Goal: Information Seeking & Learning: Learn about a topic

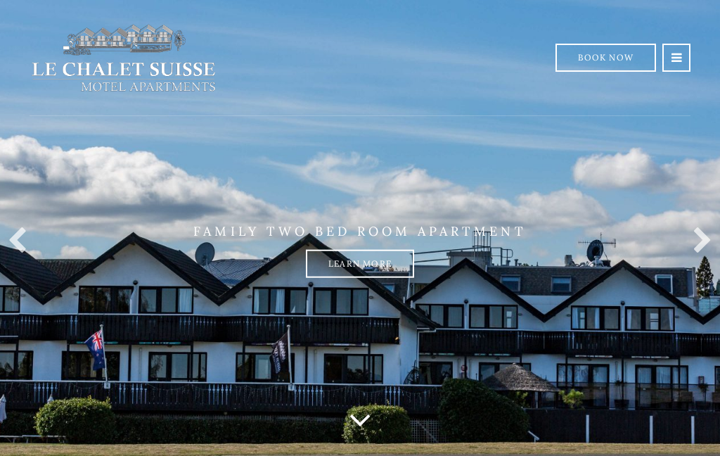
click at [361, 278] on link "Learn more" at bounding box center [360, 264] width 108 height 28
click at [364, 260] on link "Learn more" at bounding box center [360, 264] width 108 height 28
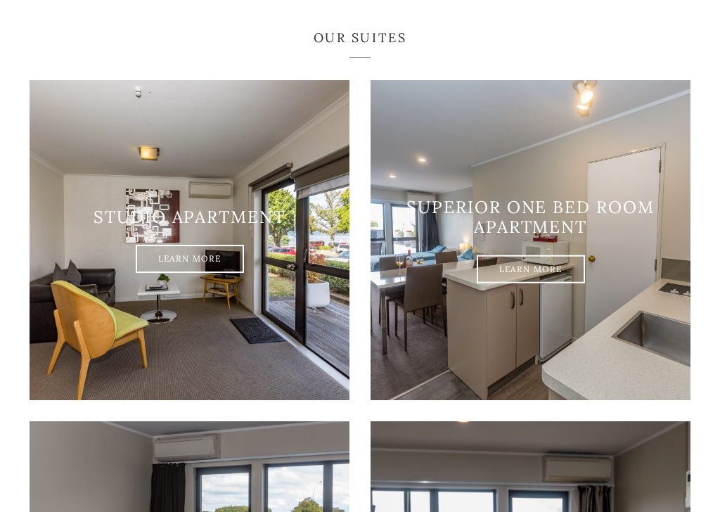
scroll to position [804, 0]
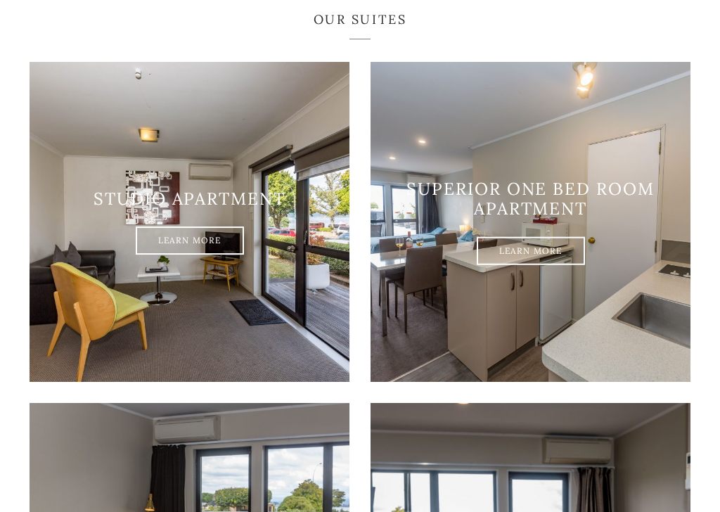
click at [527, 237] on link "Learn More" at bounding box center [531, 251] width 108 height 28
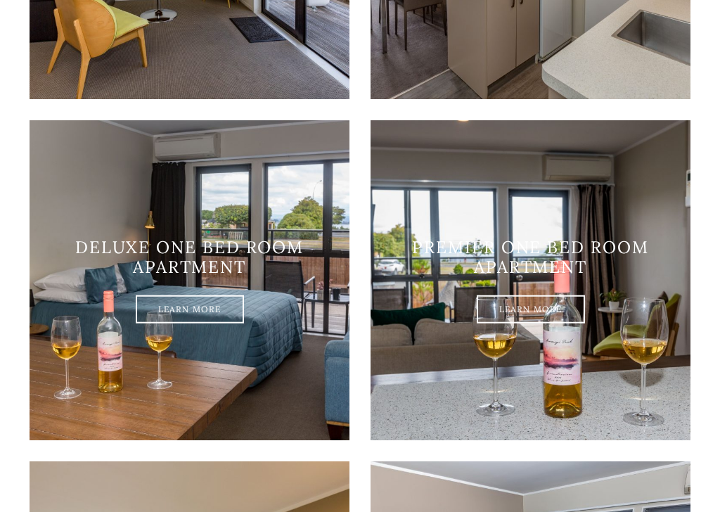
scroll to position [1109, 0]
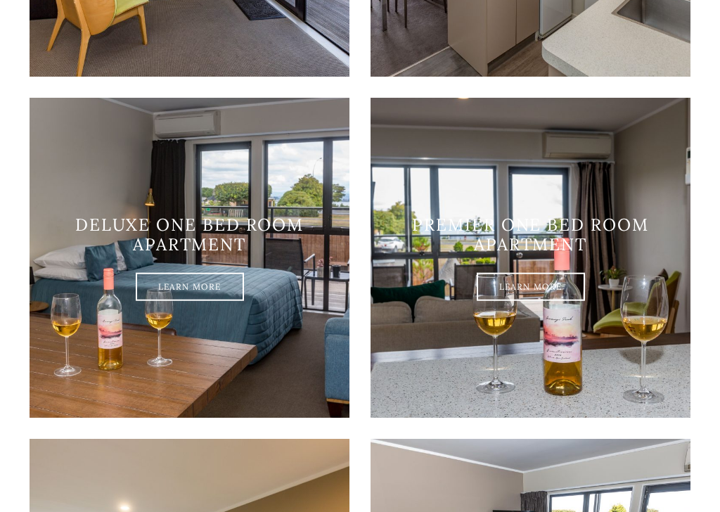
click at [222, 273] on link "Learn More" at bounding box center [190, 287] width 108 height 28
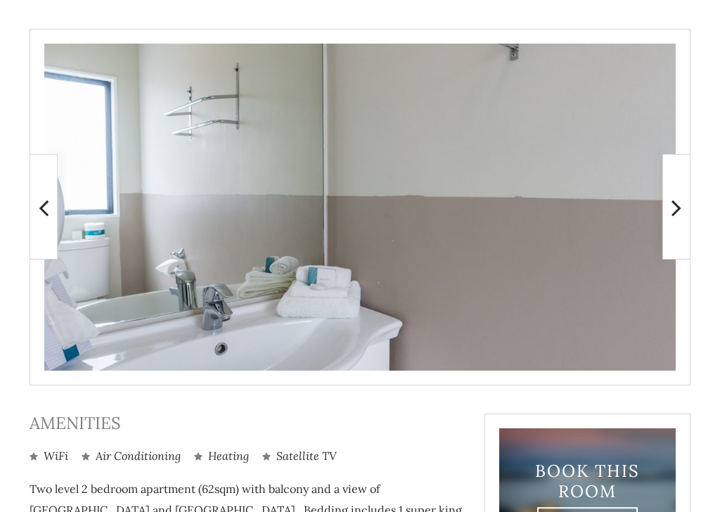
scroll to position [274, 0]
click at [680, 215] on icon at bounding box center [677, 207] width 10 height 28
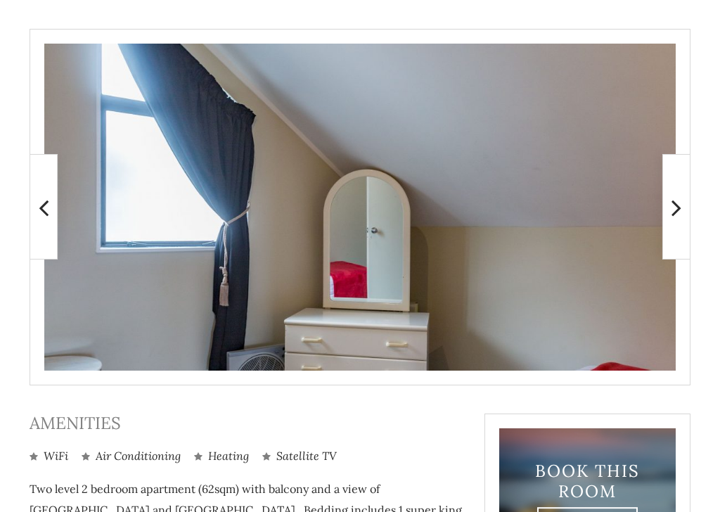
click at [680, 208] on icon at bounding box center [677, 207] width 10 height 28
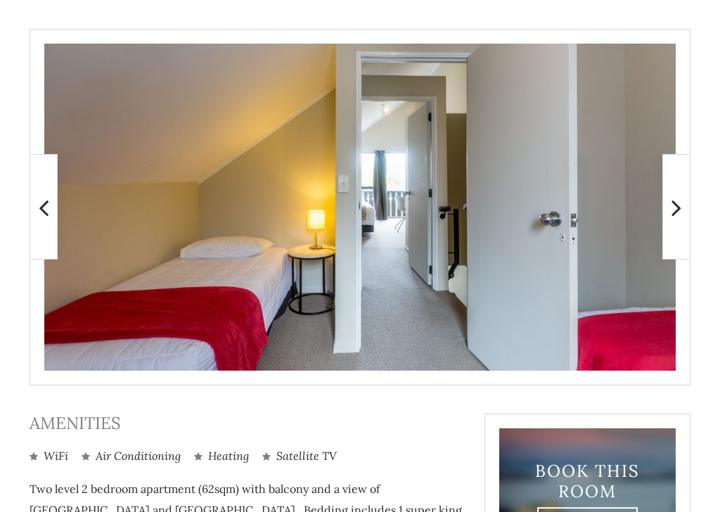
click at [679, 212] on icon at bounding box center [677, 207] width 10 height 28
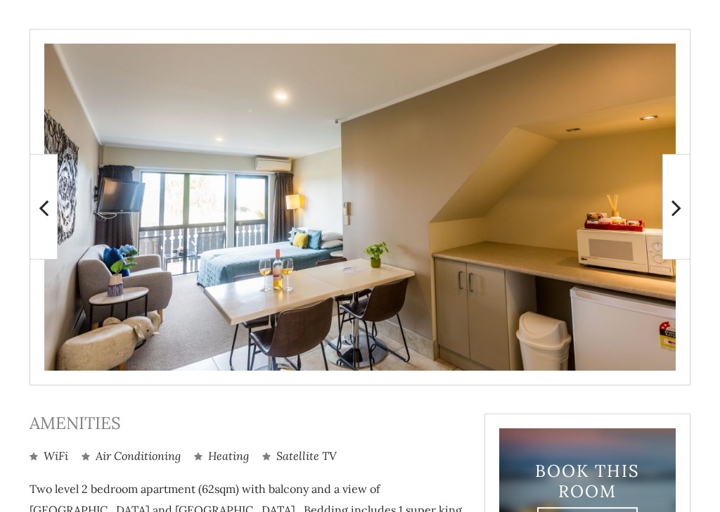
click at [676, 213] on icon at bounding box center [677, 207] width 10 height 28
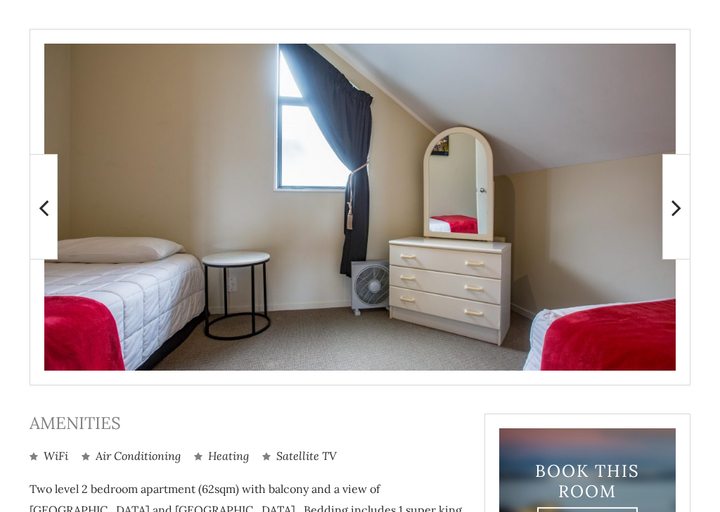
click at [677, 213] on icon at bounding box center [677, 207] width 10 height 28
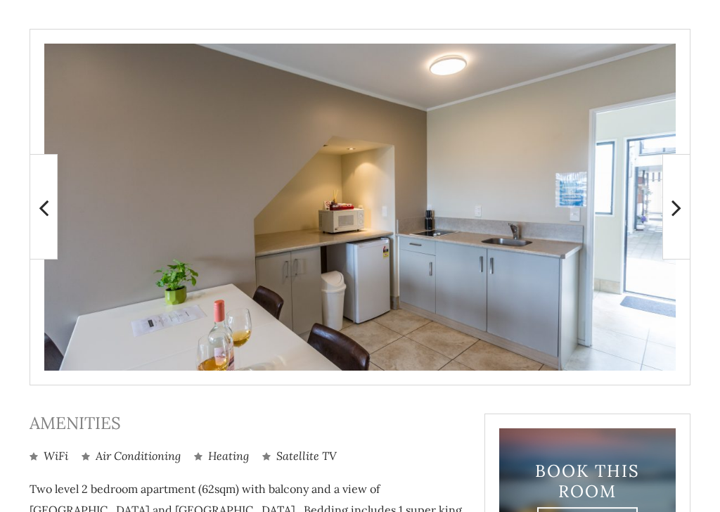
click at [679, 216] on icon at bounding box center [677, 207] width 10 height 28
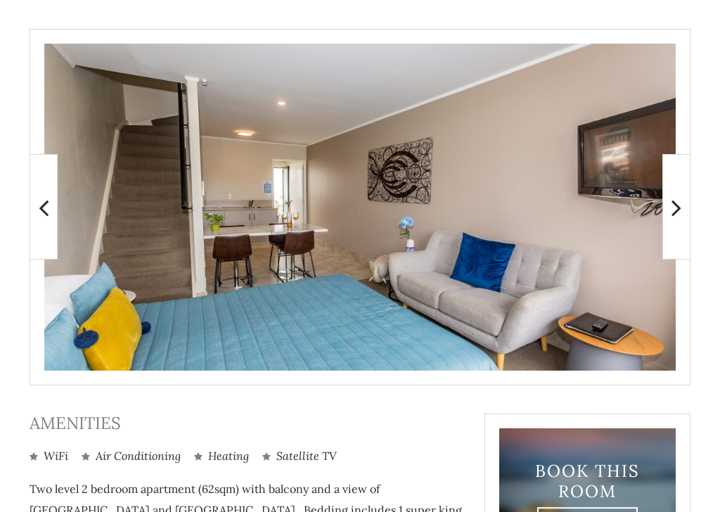
click at [679, 215] on icon at bounding box center [677, 207] width 10 height 28
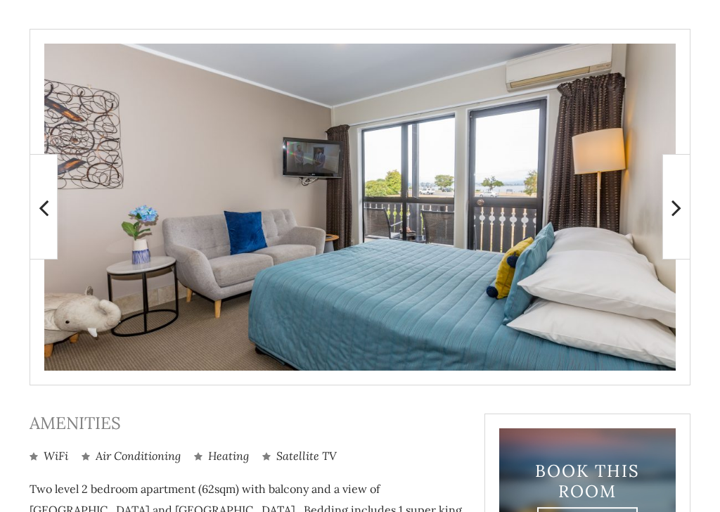
click at [682, 209] on icon at bounding box center [677, 207] width 10 height 28
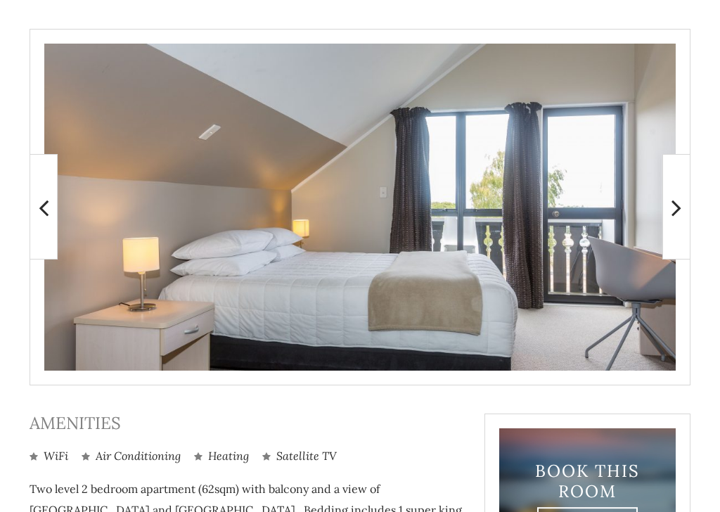
click at [684, 215] on span at bounding box center [677, 207] width 28 height 106
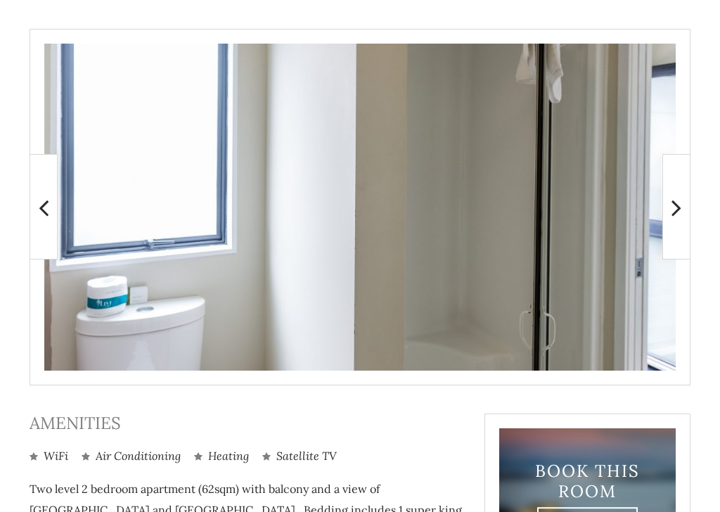
click at [676, 214] on icon at bounding box center [677, 207] width 10 height 28
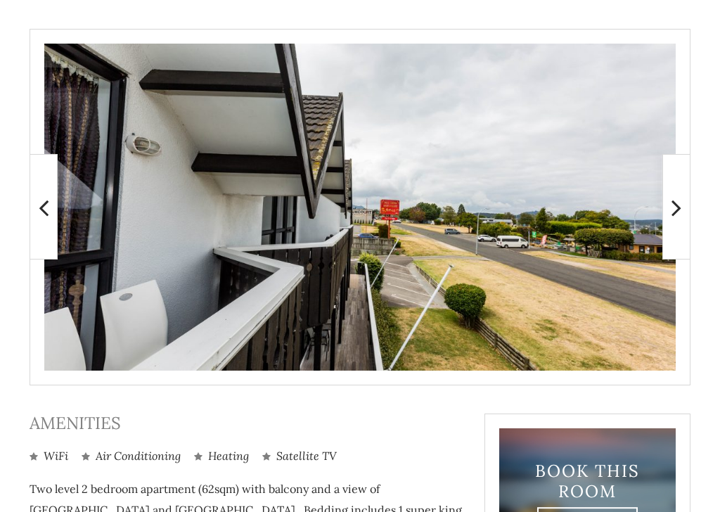
click at [679, 218] on icon at bounding box center [677, 207] width 10 height 28
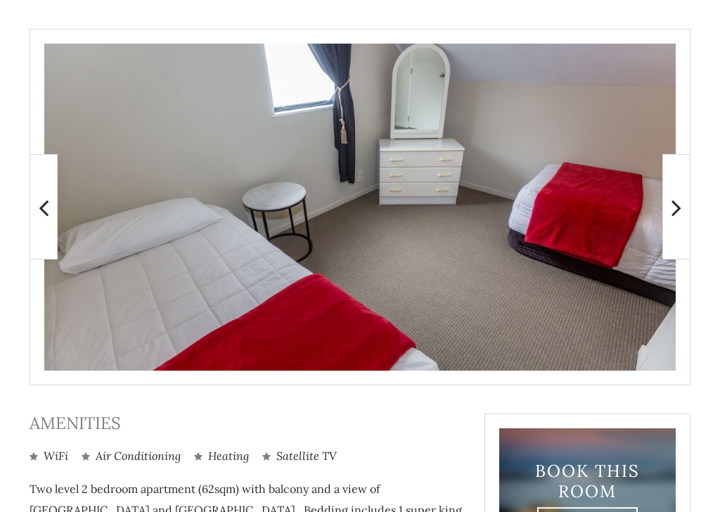
click at [683, 207] on span at bounding box center [677, 207] width 28 height 106
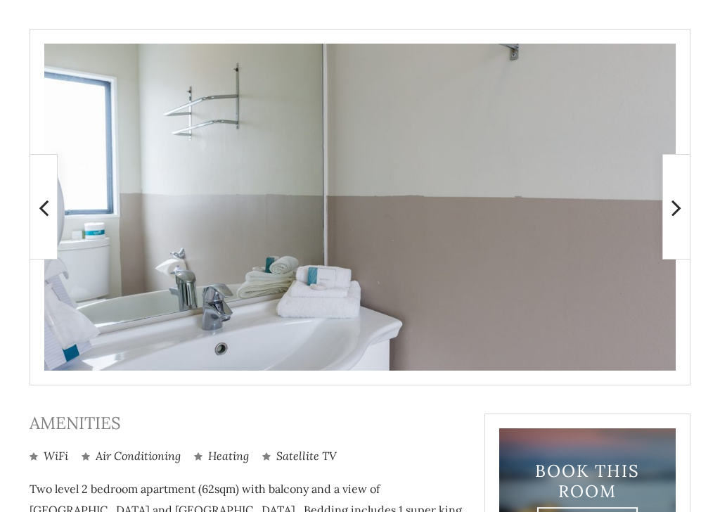
click at [677, 211] on icon at bounding box center [677, 207] width 10 height 28
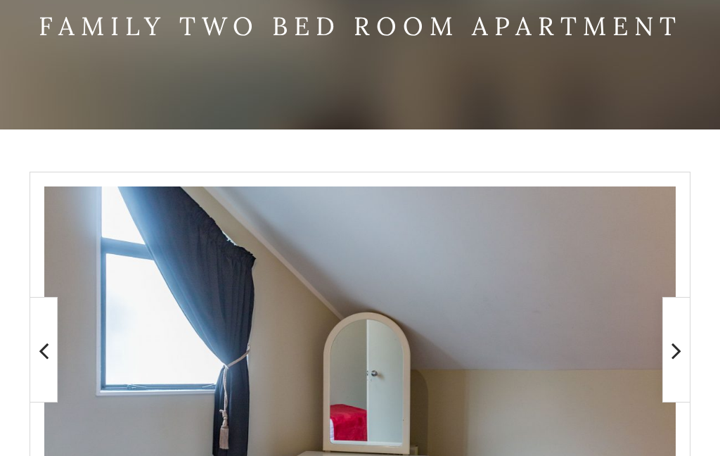
scroll to position [124, 0]
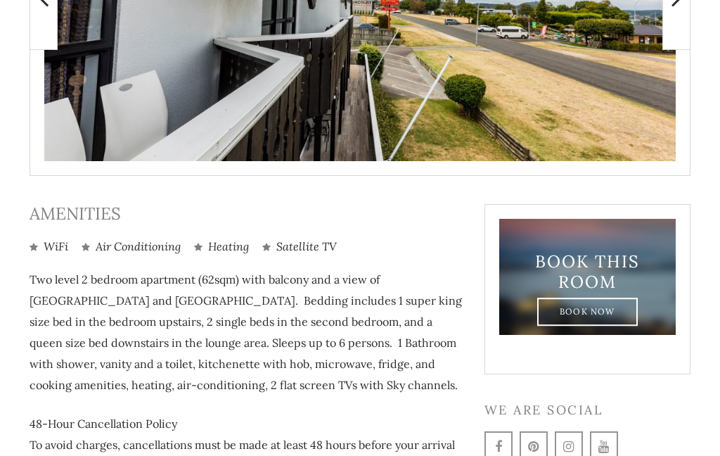
scroll to position [480, 0]
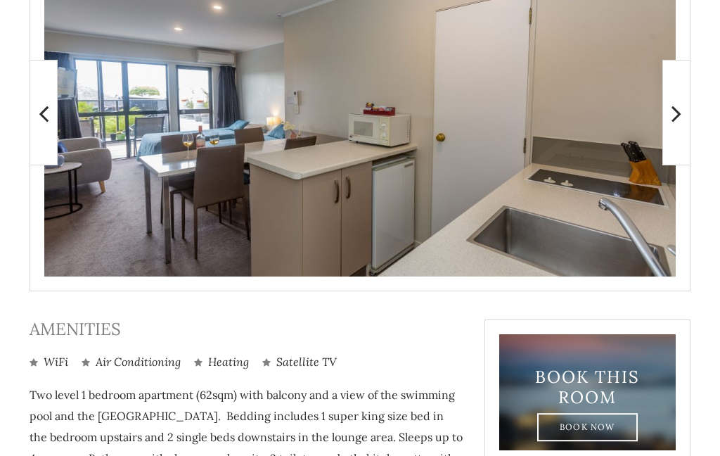
scroll to position [366, 0]
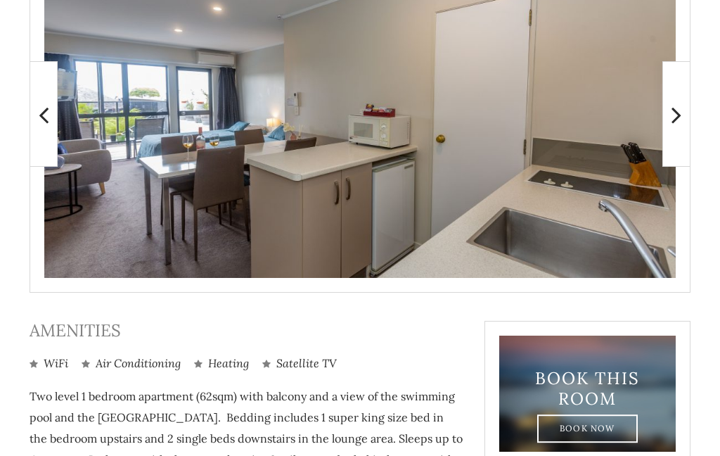
click at [677, 122] on icon at bounding box center [677, 115] width 10 height 28
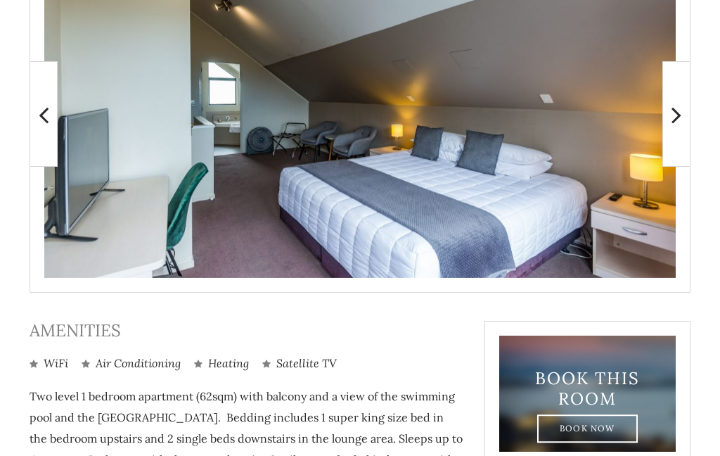
click at [679, 116] on icon at bounding box center [677, 115] width 10 height 28
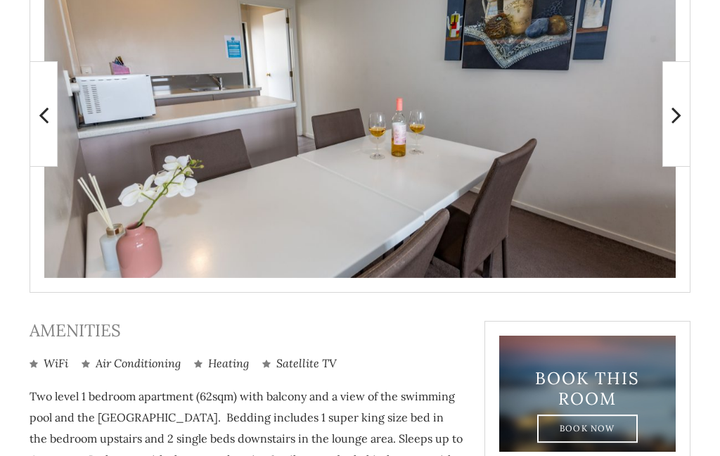
click at [675, 120] on icon at bounding box center [677, 115] width 10 height 28
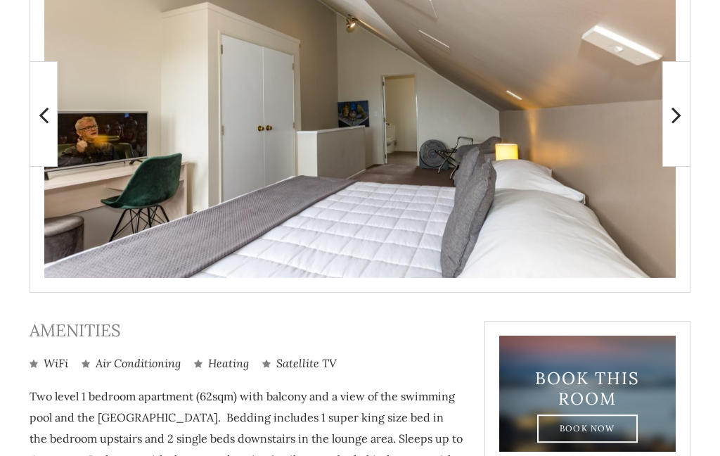
click at [679, 118] on icon at bounding box center [677, 115] width 10 height 28
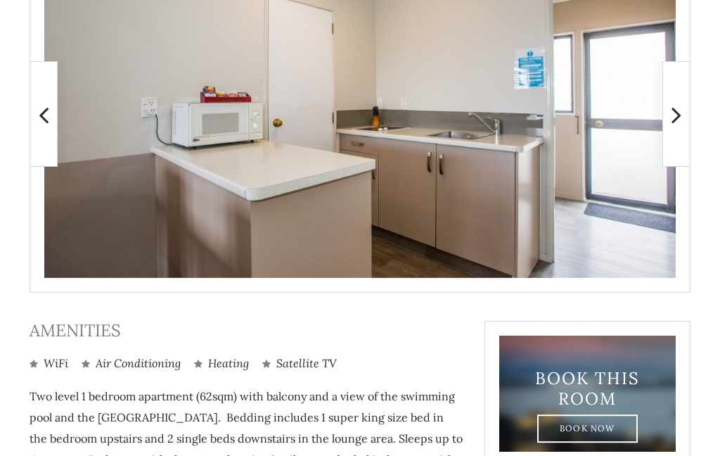
click at [673, 119] on icon at bounding box center [677, 115] width 10 height 28
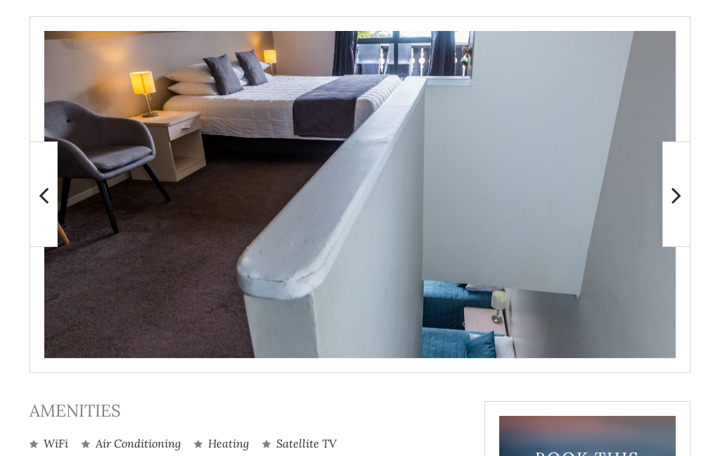
scroll to position [285, 0]
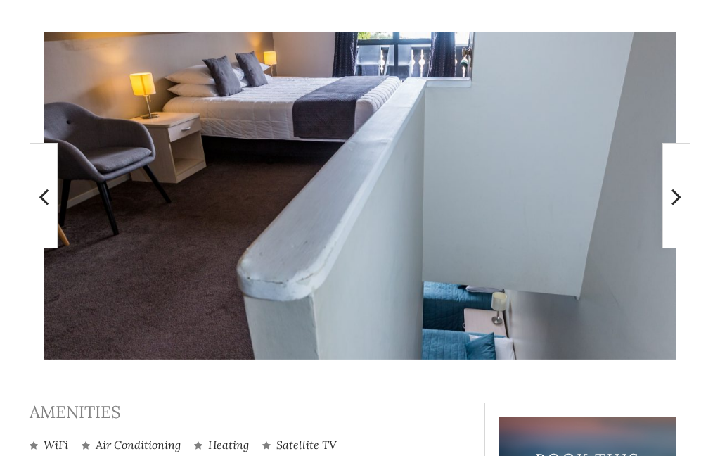
click at [674, 198] on icon at bounding box center [677, 196] width 10 height 28
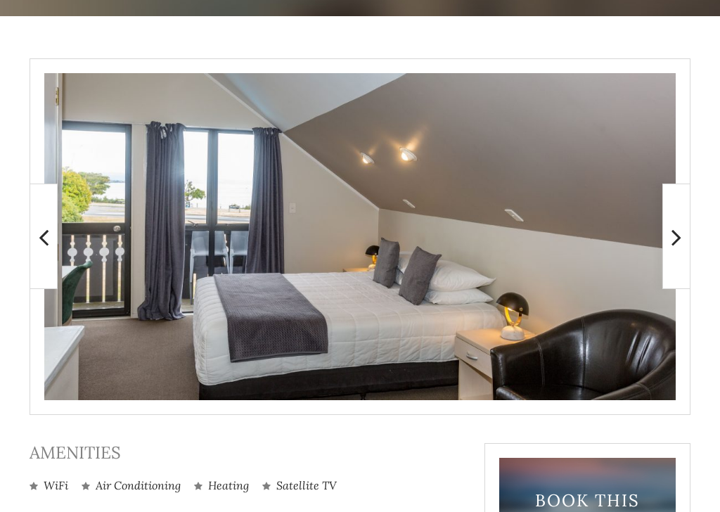
scroll to position [247, 0]
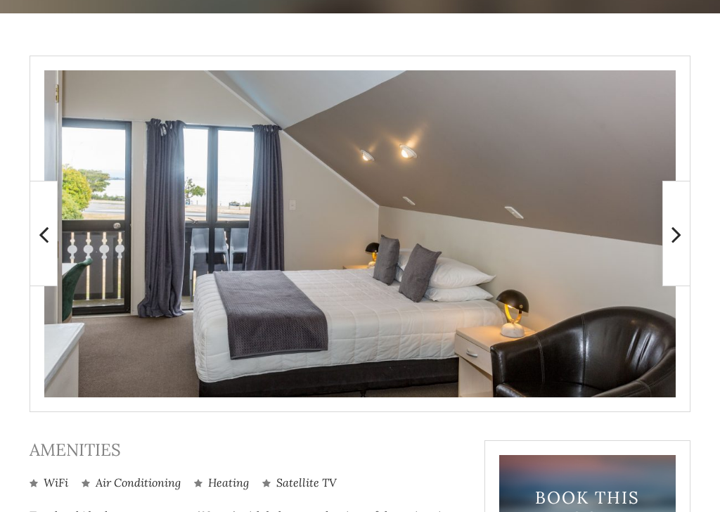
click at [677, 242] on icon at bounding box center [677, 234] width 10 height 28
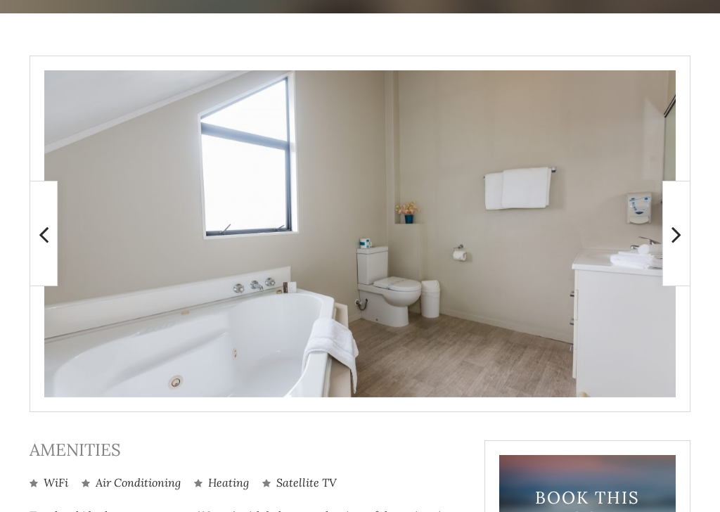
click at [670, 240] on span at bounding box center [677, 234] width 28 height 106
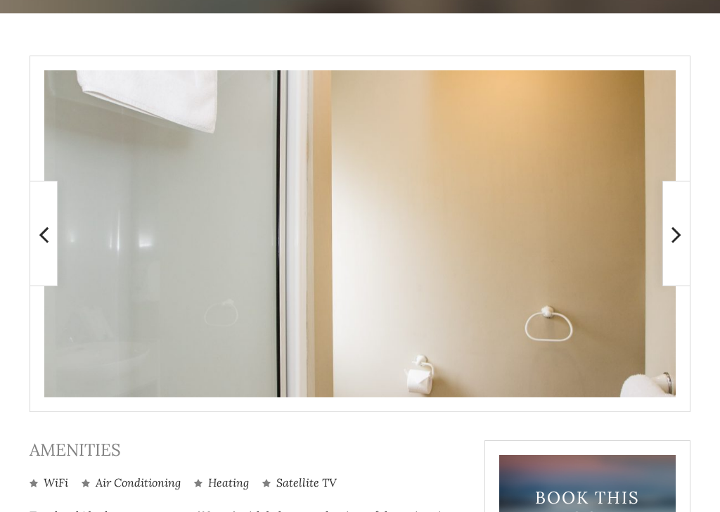
click at [671, 250] on span at bounding box center [677, 234] width 28 height 106
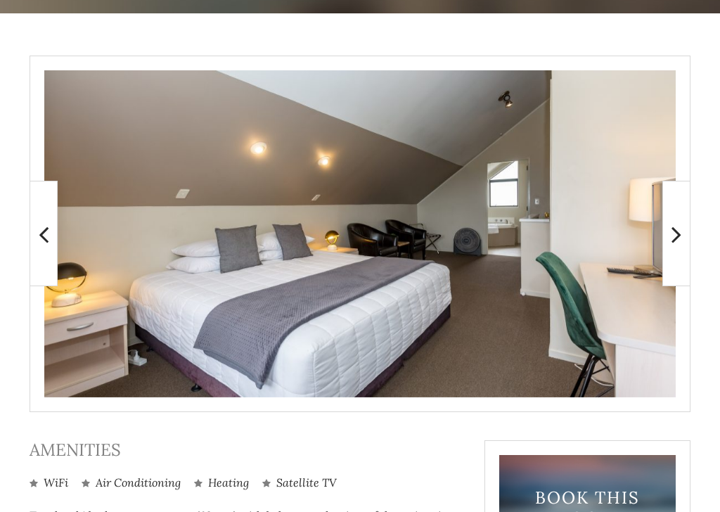
click at [675, 241] on icon at bounding box center [677, 234] width 10 height 28
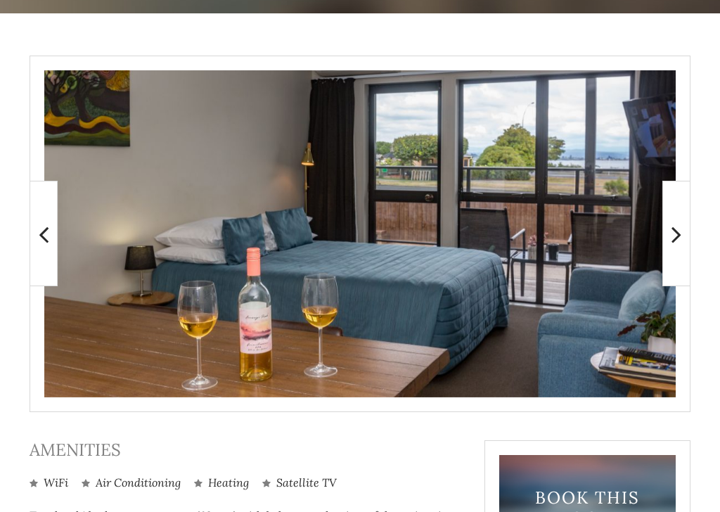
click at [677, 248] on icon at bounding box center [677, 234] width 10 height 28
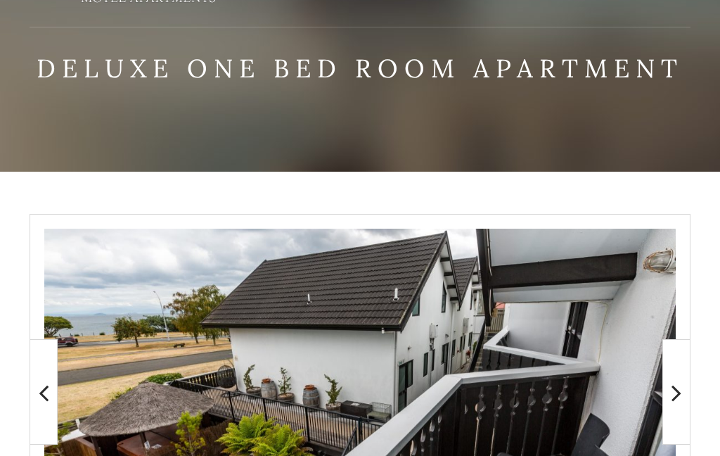
scroll to position [84, 0]
